Goal: Find specific page/section: Find specific page/section

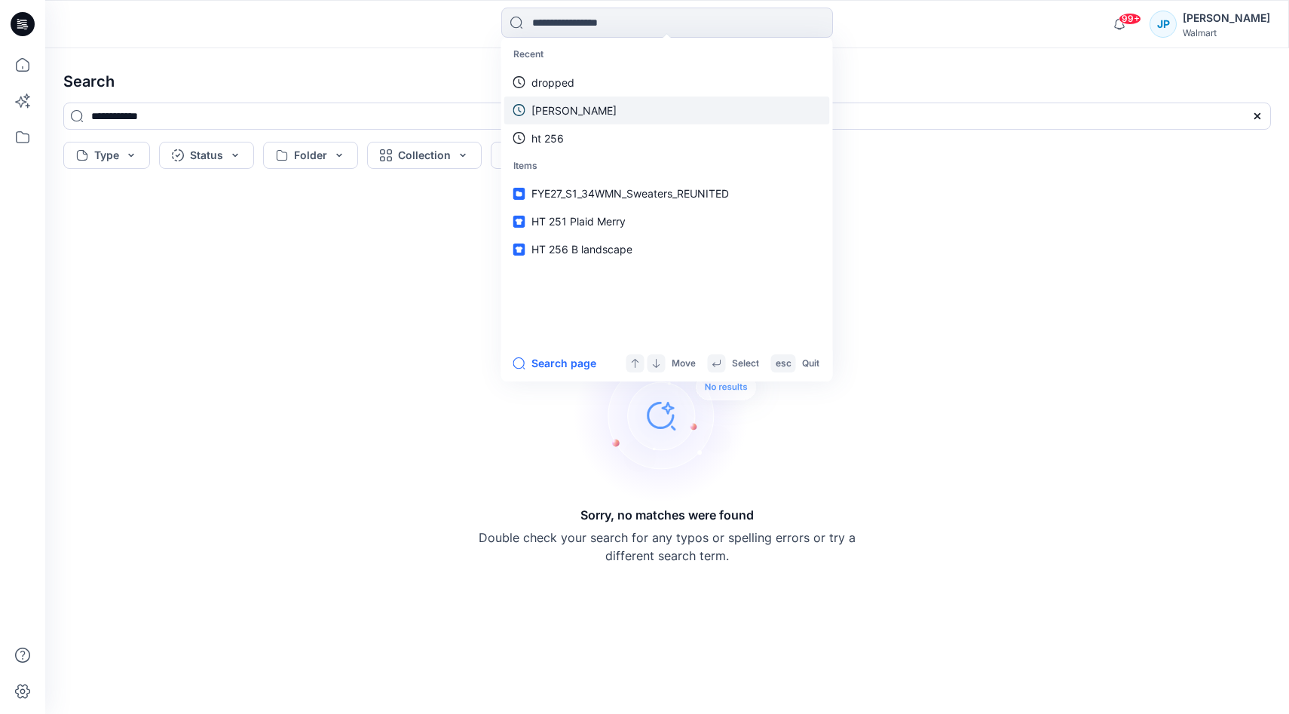
click at [702, 122] on link "[PERSON_NAME]" at bounding box center [667, 110] width 326 height 28
type input "*****"
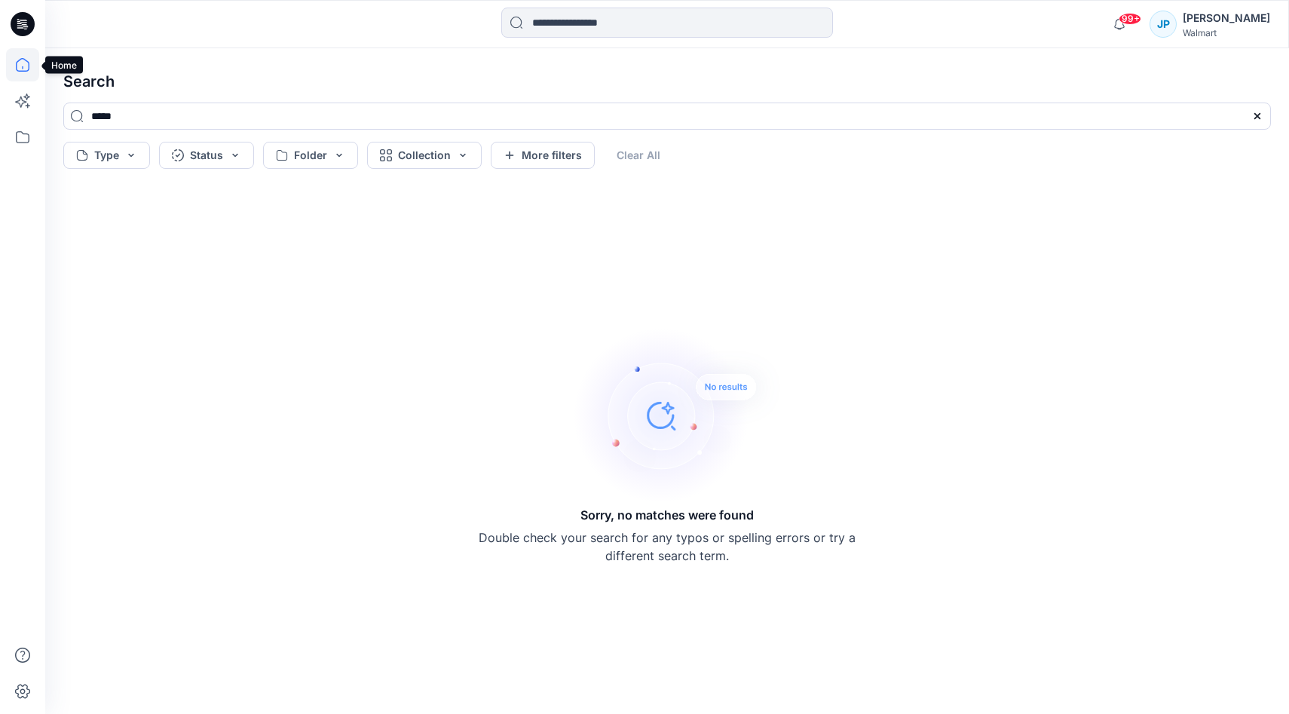
click at [15, 69] on icon at bounding box center [22, 64] width 33 height 33
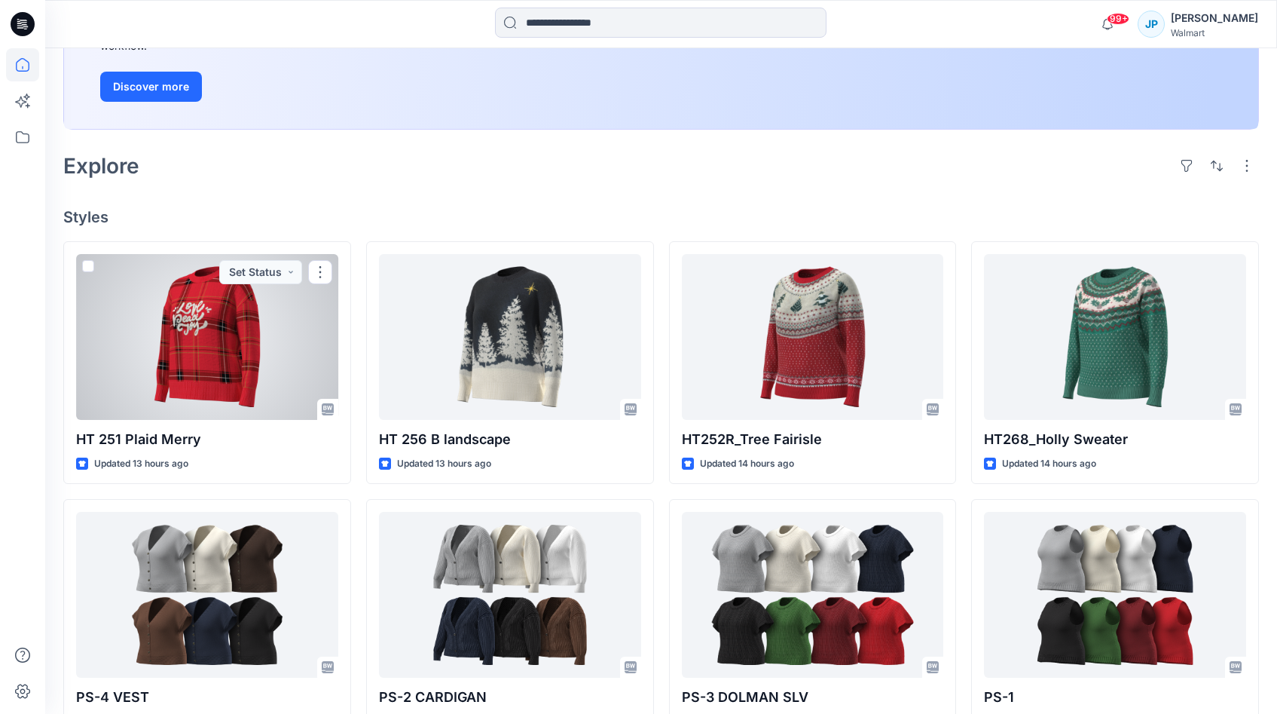
scroll to position [266, 0]
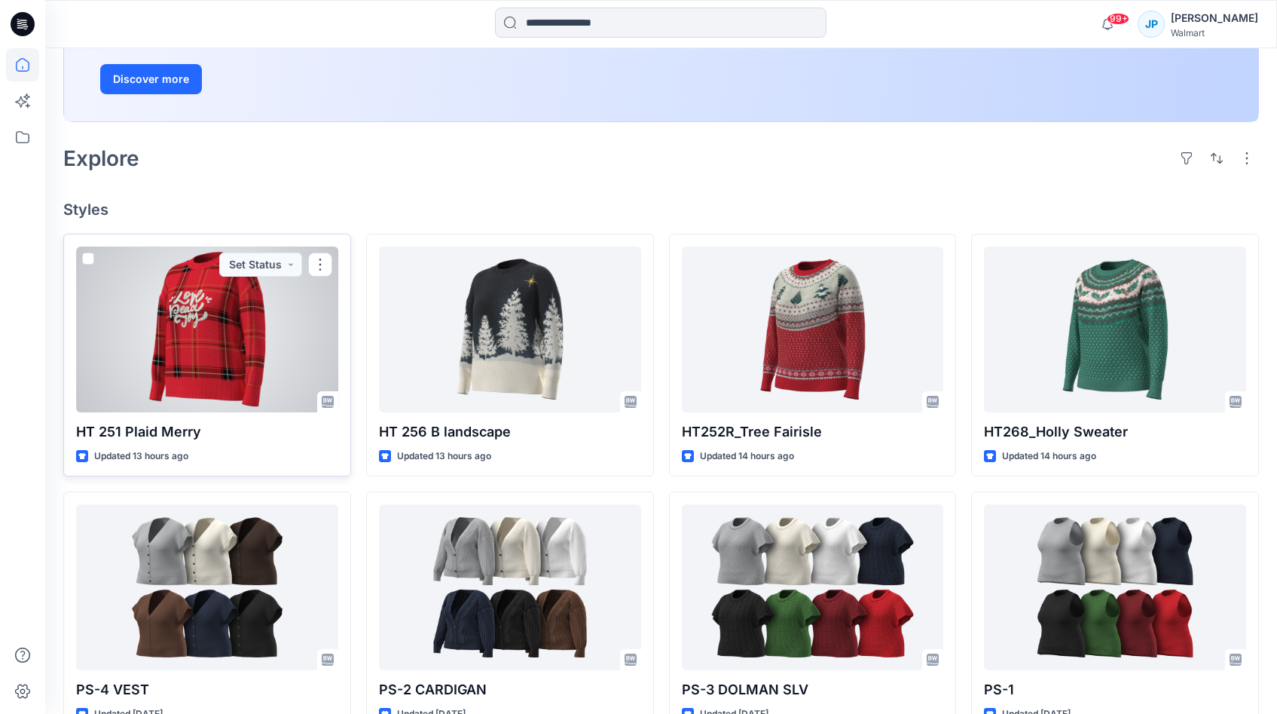
click at [251, 332] on div at bounding box center [207, 329] width 262 height 166
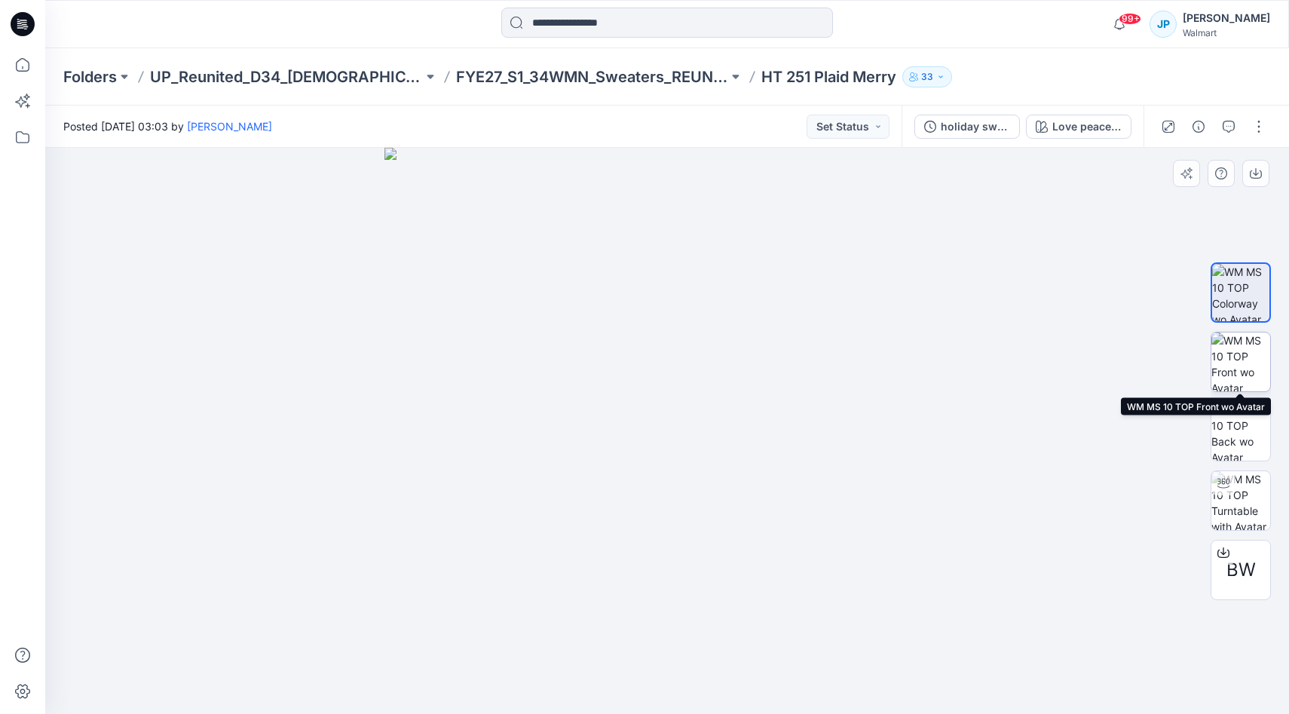
click at [1242, 374] on img at bounding box center [1240, 361] width 59 height 59
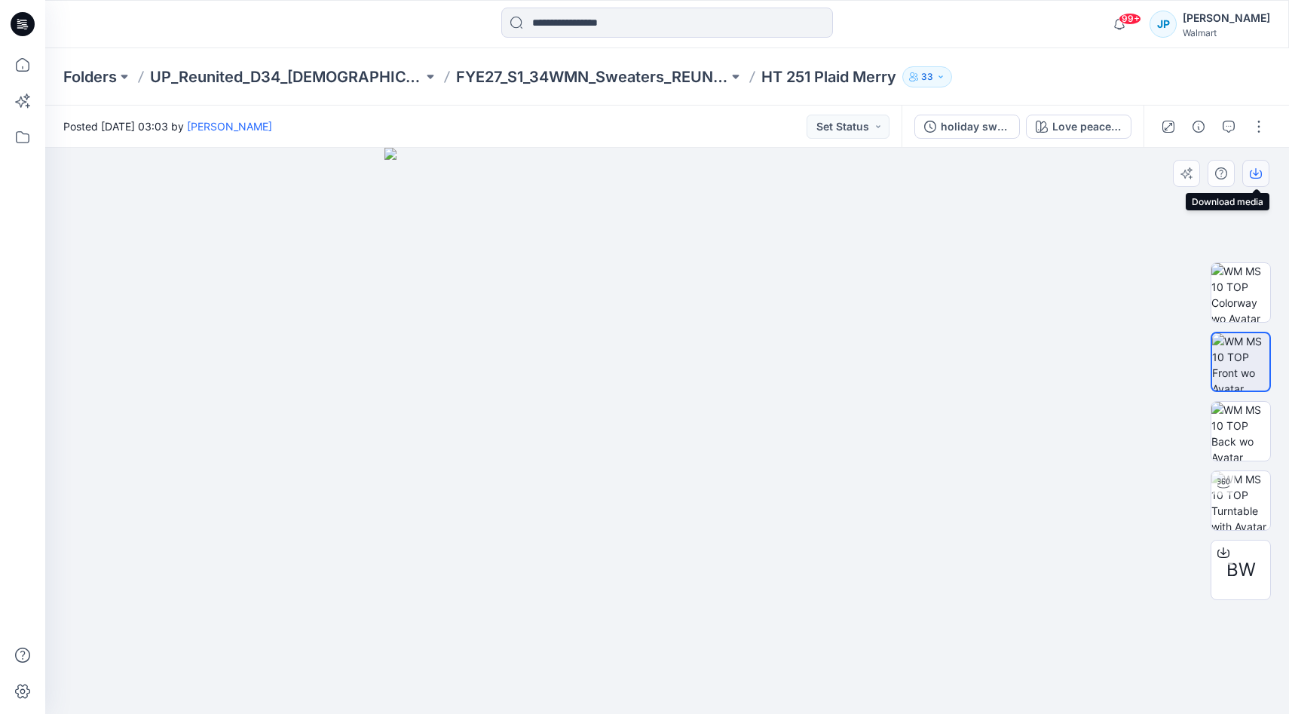
click at [1250, 179] on icon "button" at bounding box center [1256, 173] width 12 height 12
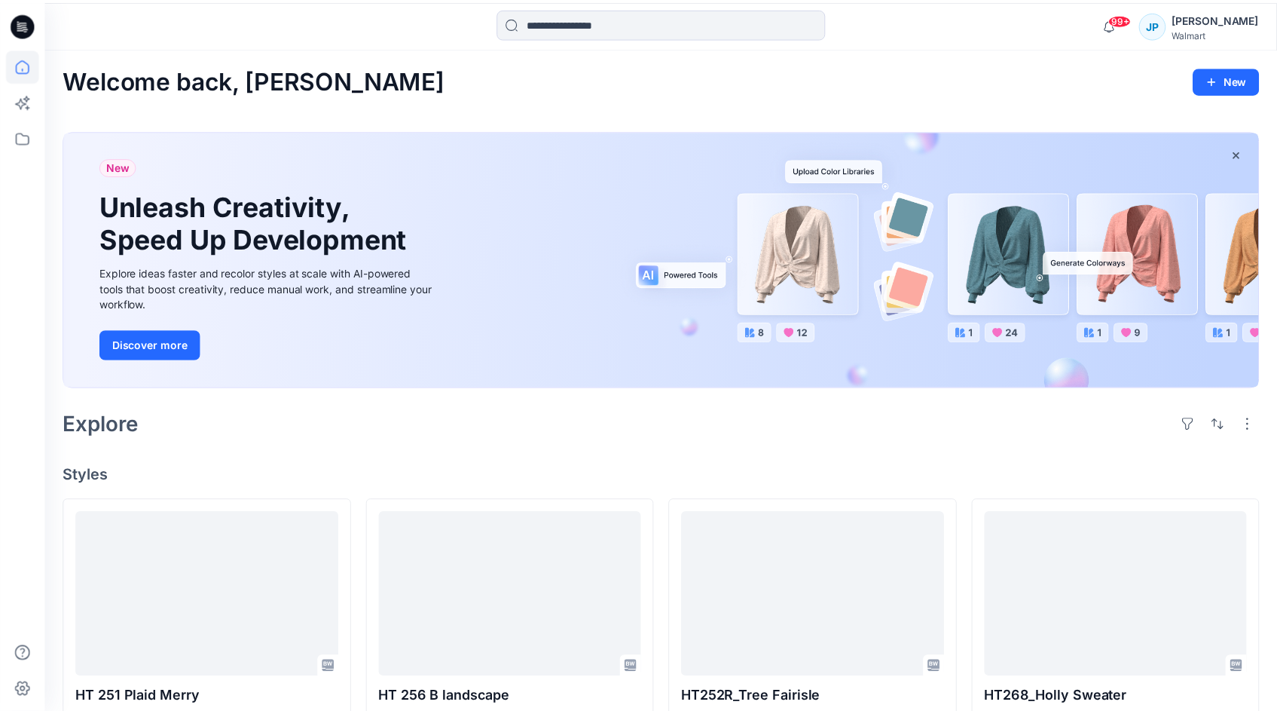
scroll to position [266, 0]
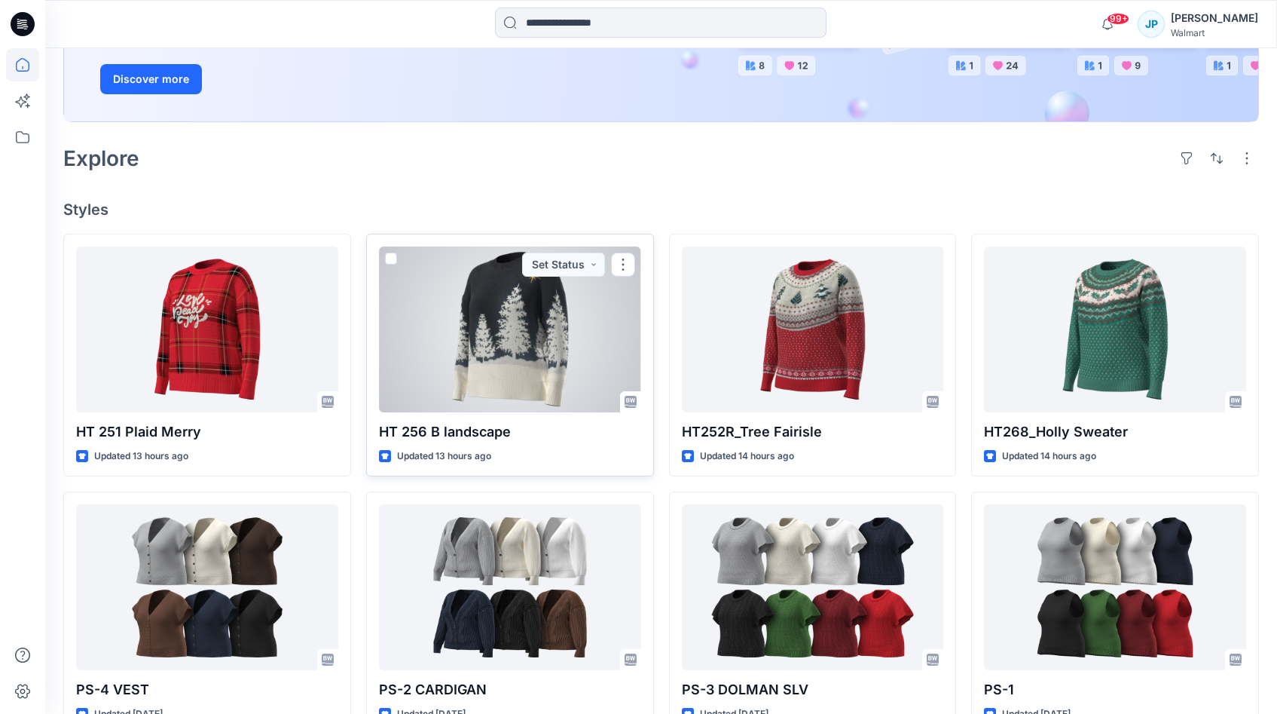
click at [501, 338] on div at bounding box center [510, 329] width 262 height 166
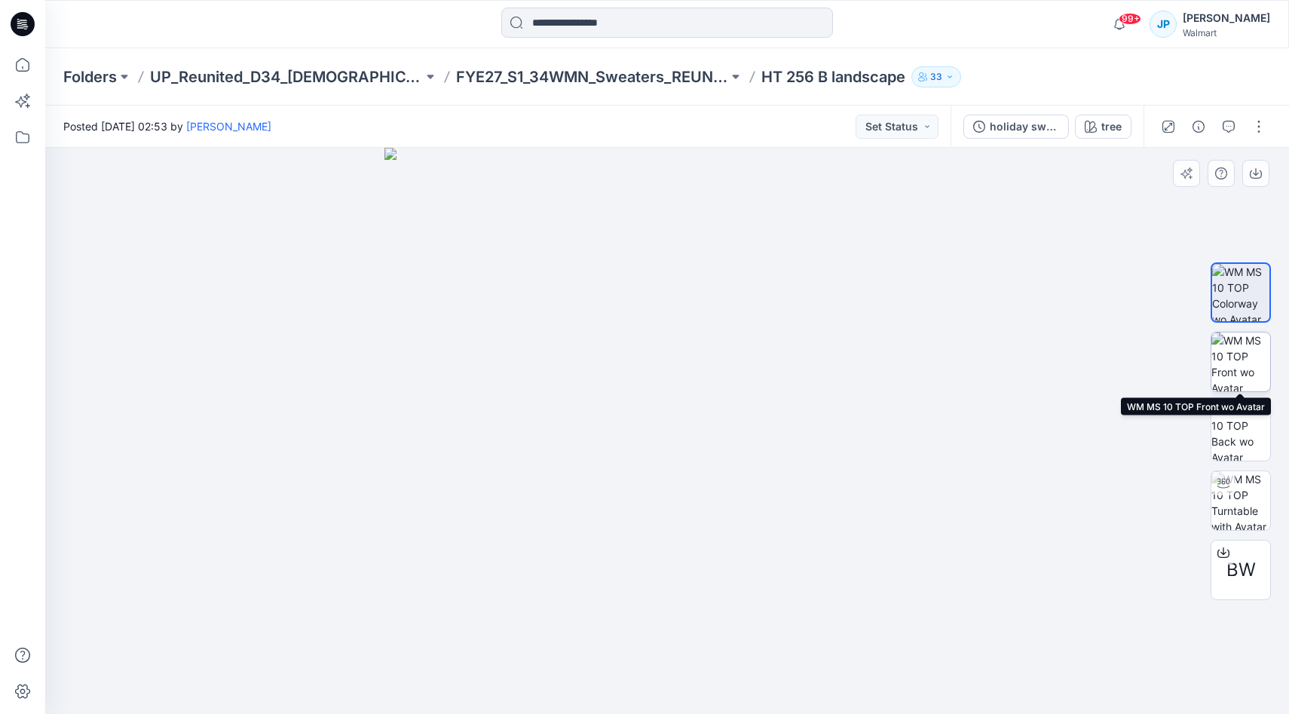
click at [1240, 369] on img at bounding box center [1240, 361] width 59 height 59
click at [1255, 356] on img at bounding box center [1240, 361] width 57 height 57
click at [1237, 342] on img at bounding box center [1240, 361] width 57 height 57
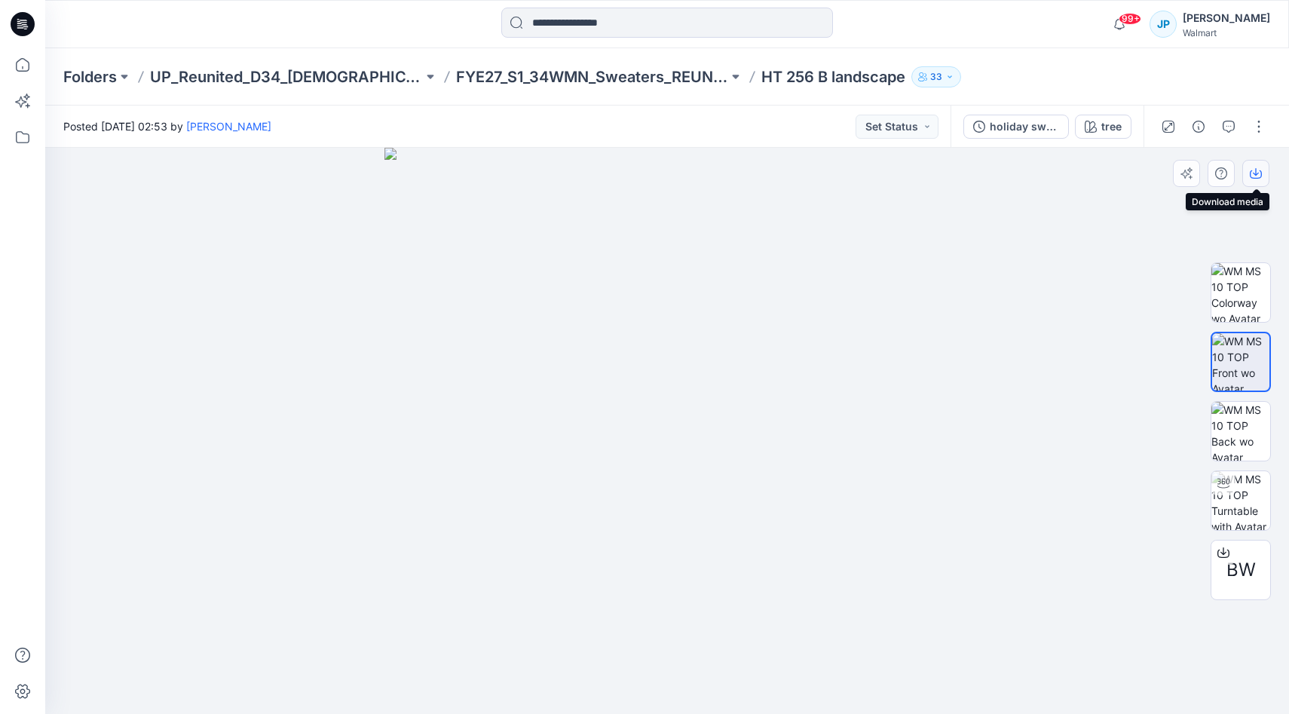
click at [1254, 180] on button "button" at bounding box center [1255, 173] width 27 height 27
click at [601, 86] on p "FYE27_S1_34WMN_Sweaters_REUNITED" at bounding box center [592, 76] width 273 height 21
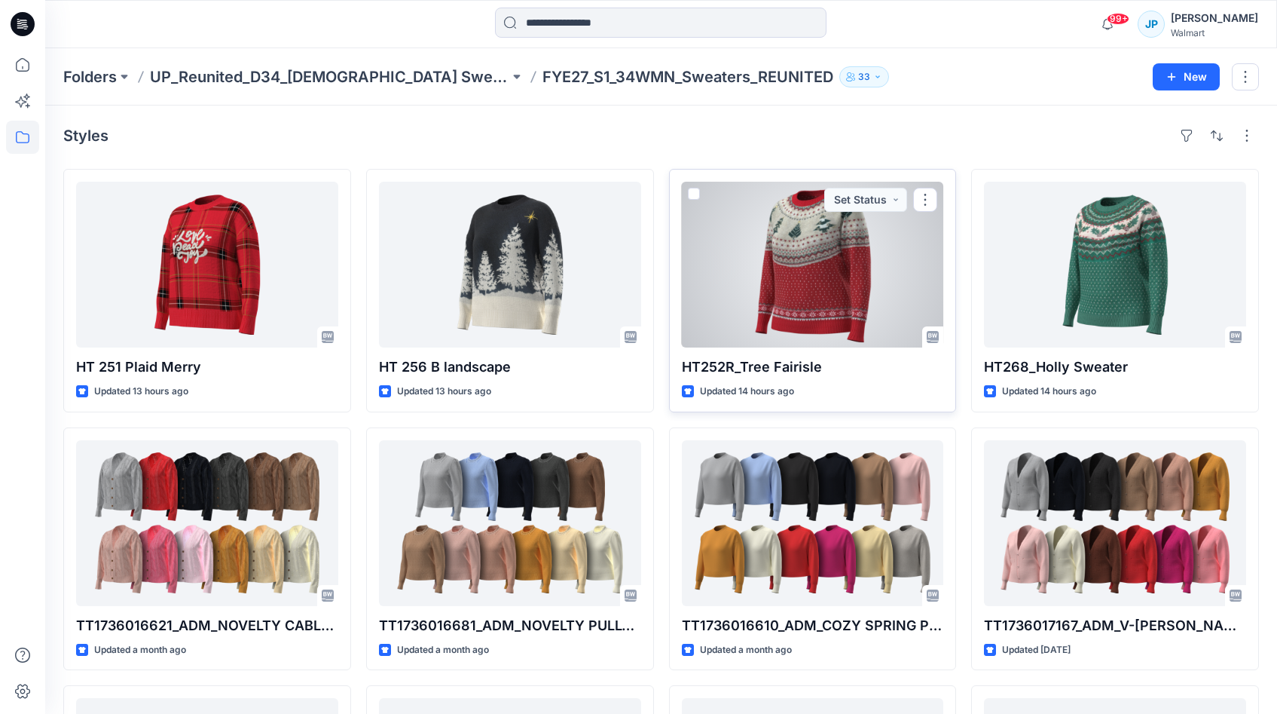
click at [799, 278] on div at bounding box center [813, 265] width 262 height 166
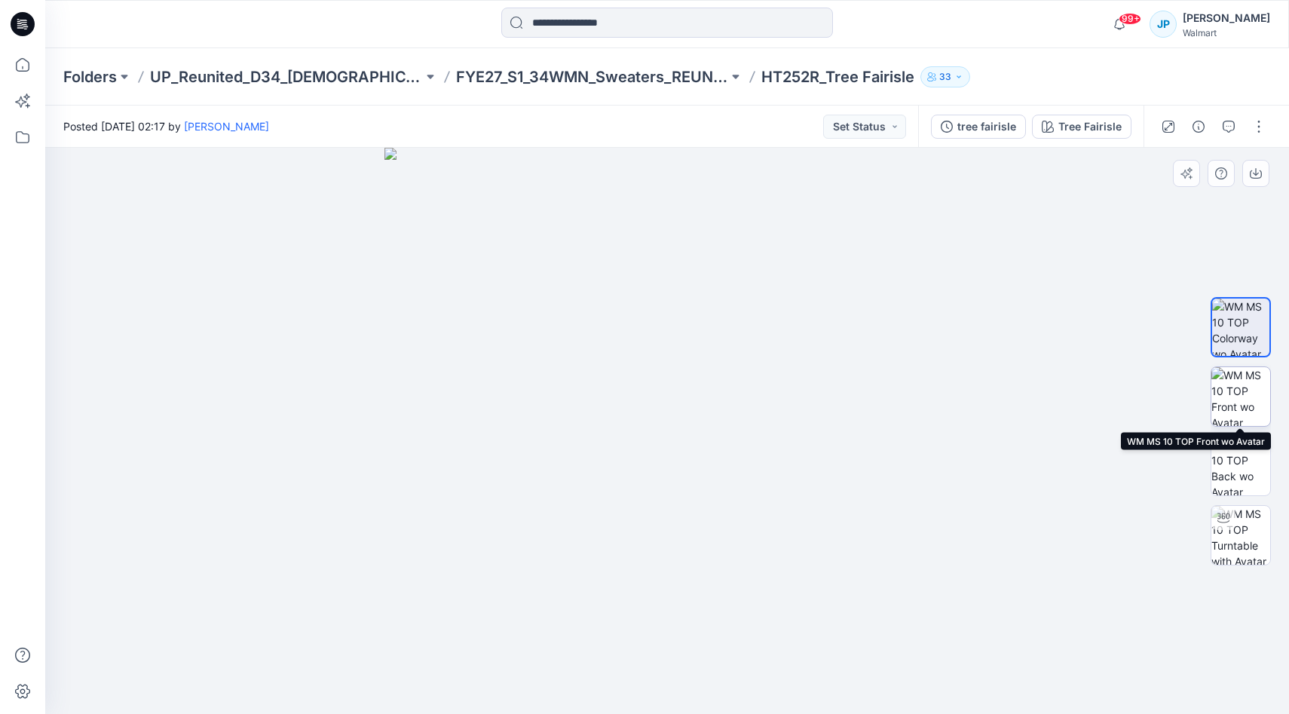
click at [1236, 403] on img at bounding box center [1240, 396] width 59 height 59
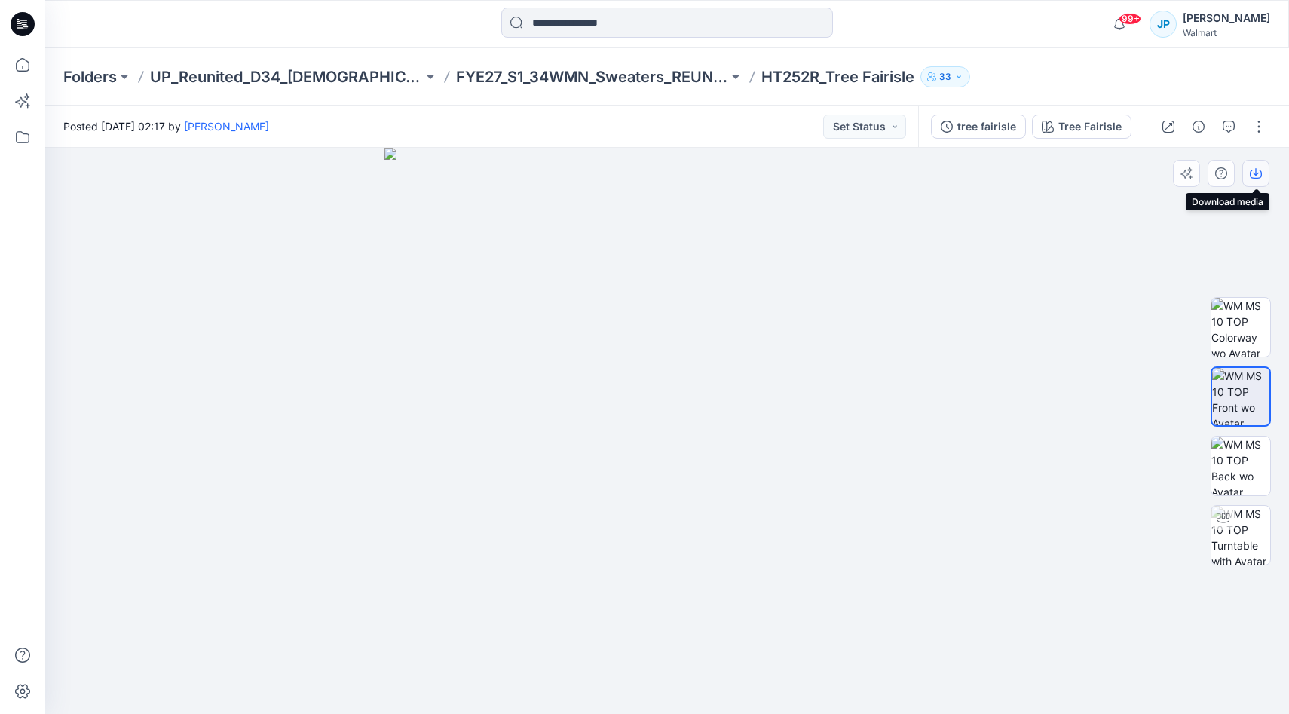
click at [1250, 173] on icon "button" at bounding box center [1256, 174] width 12 height 8
click at [1100, 342] on div at bounding box center [666, 431] width 1243 height 566
click at [668, 74] on p "FYE27_S1_34WMN_Sweaters_REUNITED" at bounding box center [592, 76] width 273 height 21
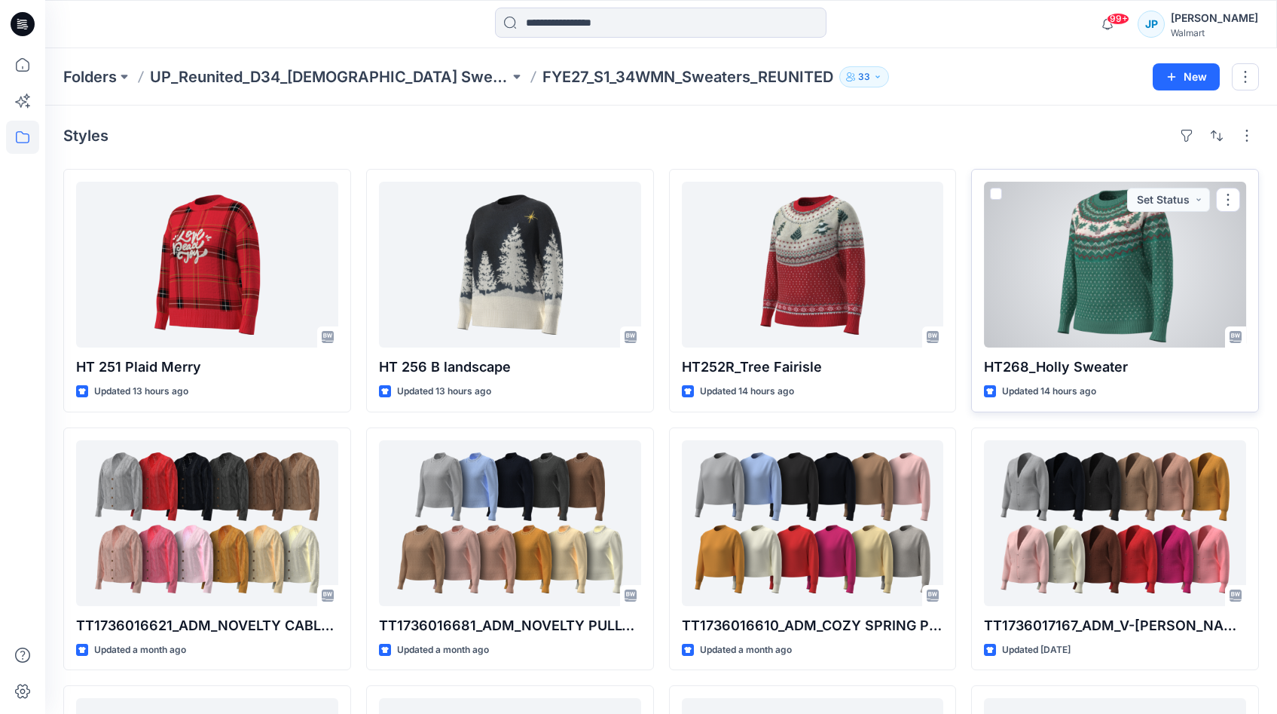
click at [1126, 269] on div at bounding box center [1115, 265] width 262 height 166
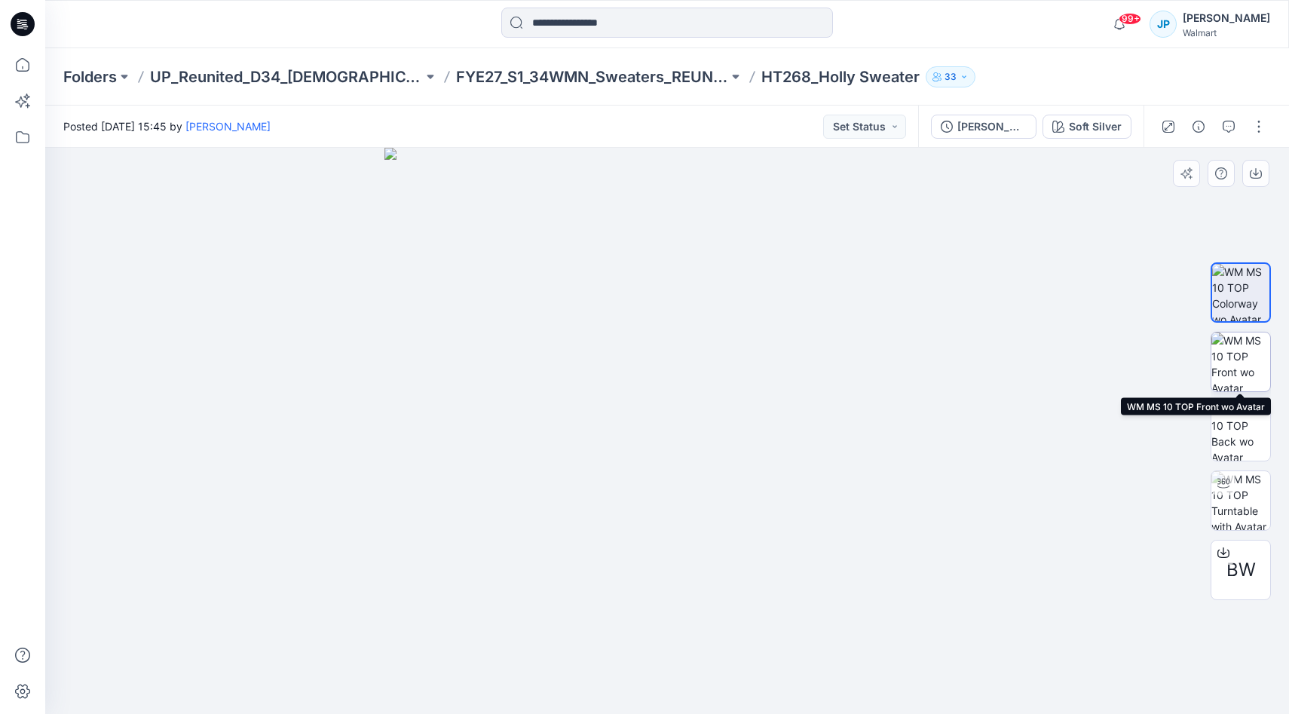
click at [1240, 355] on img at bounding box center [1240, 361] width 59 height 59
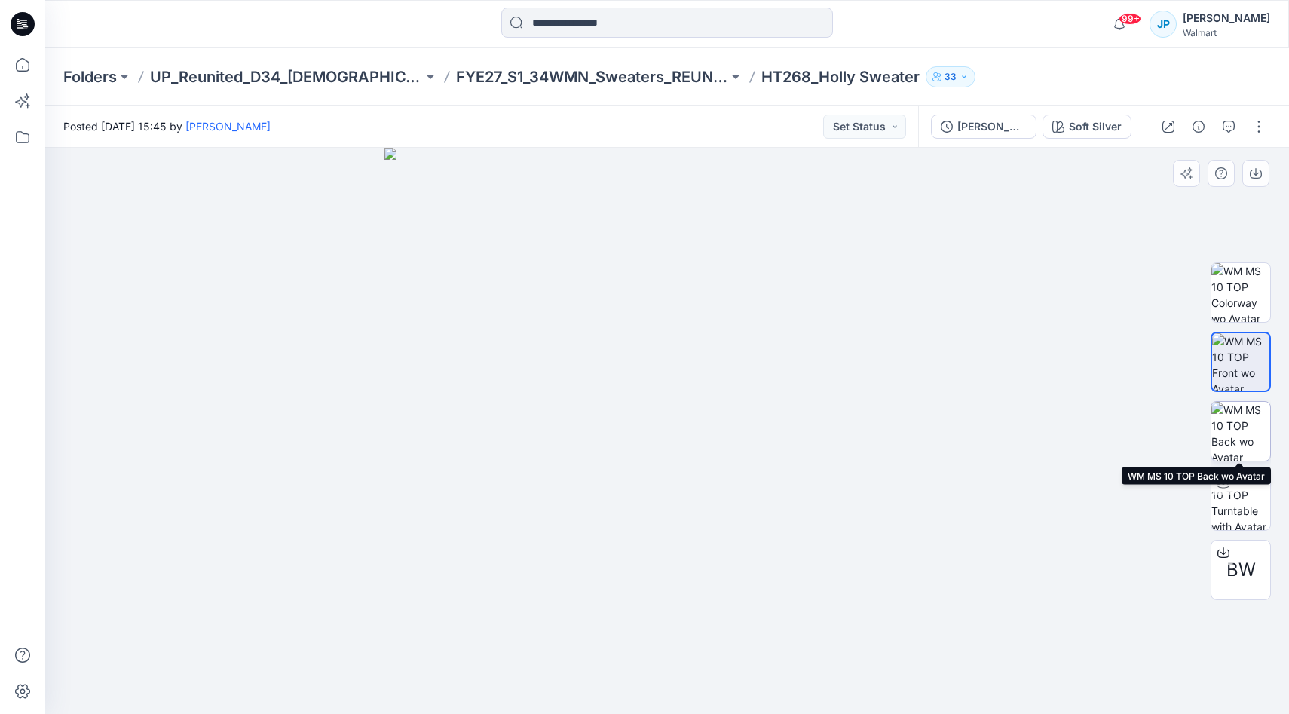
click at [1239, 414] on img at bounding box center [1240, 431] width 59 height 59
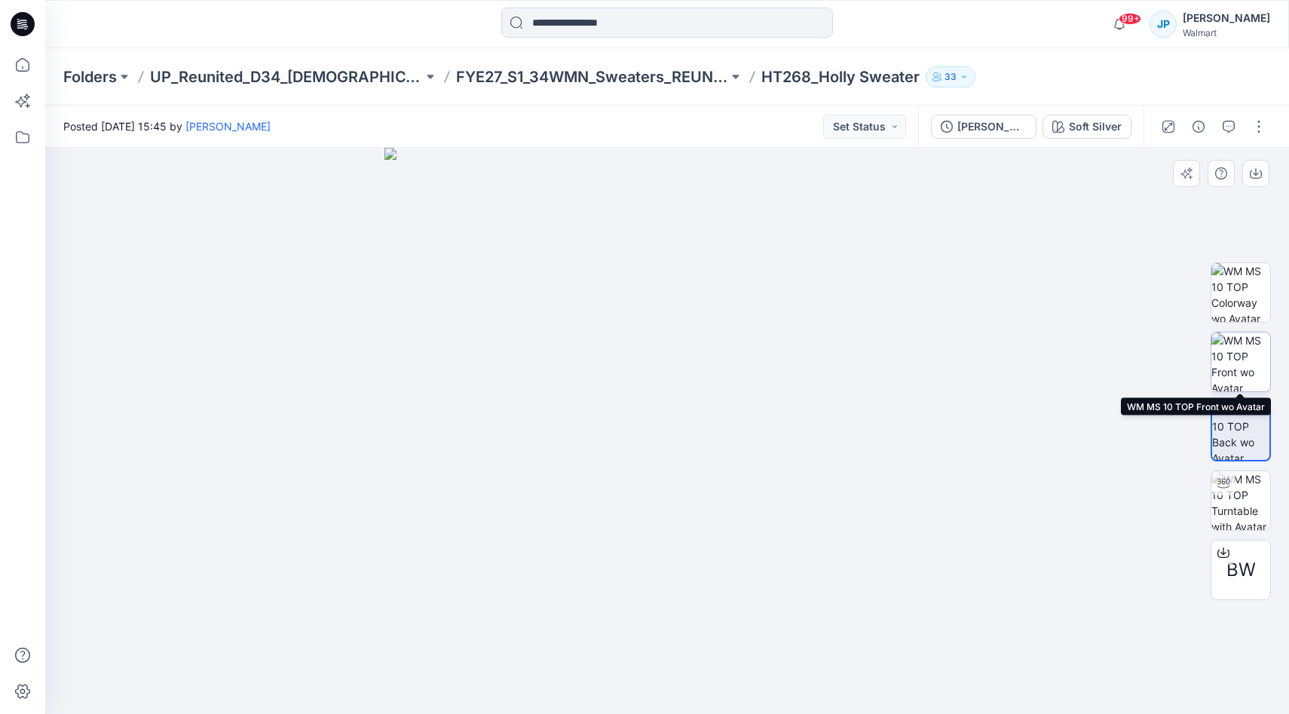
click at [1237, 369] on img at bounding box center [1240, 361] width 59 height 59
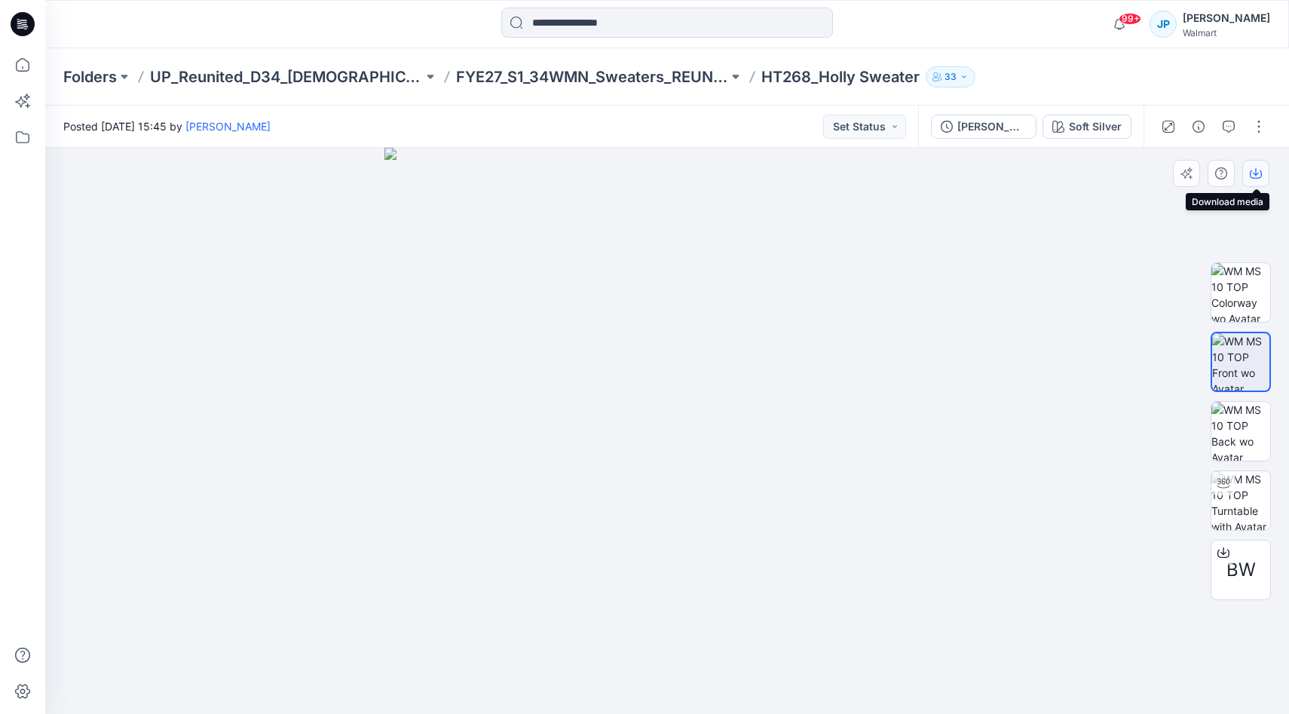
click at [1256, 175] on icon "button" at bounding box center [1256, 172] width 6 height 8
click at [950, 407] on div at bounding box center [666, 431] width 1243 height 566
